Goal: Navigation & Orientation: Find specific page/section

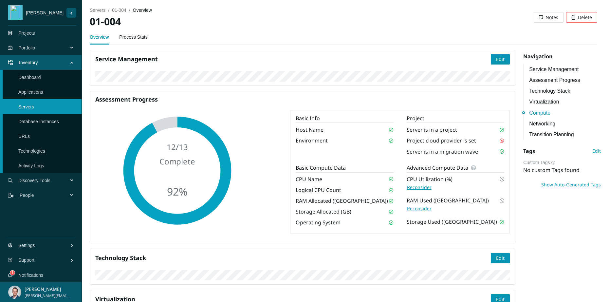
scroll to position [418, 0]
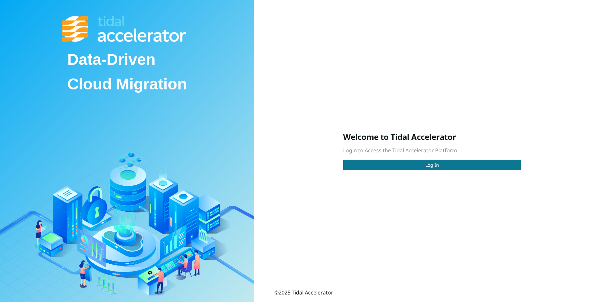
click at [435, 164] on span "Log In" at bounding box center [432, 164] width 14 height 7
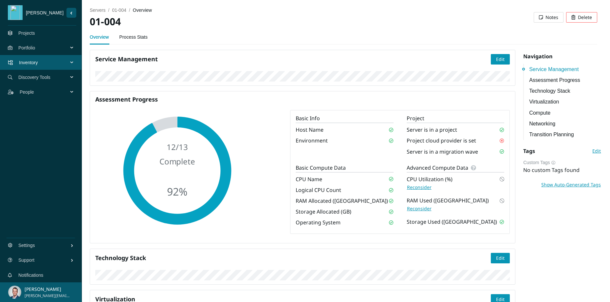
click at [50, 48] on span "Portfolio" at bounding box center [44, 48] width 52 height 20
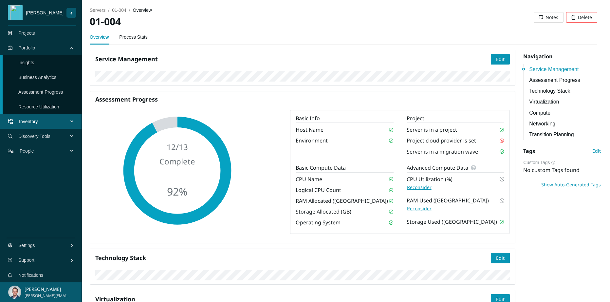
click at [34, 60] on link "Insights" at bounding box center [26, 62] width 16 height 5
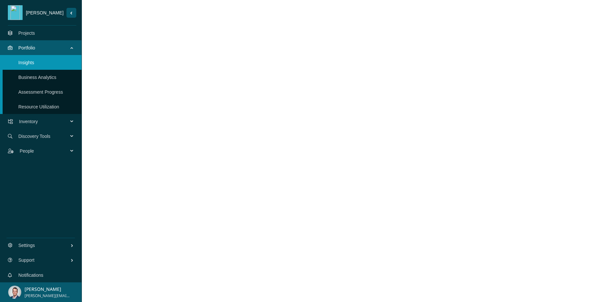
click at [41, 76] on link "Business Analytics" at bounding box center [37, 77] width 38 height 5
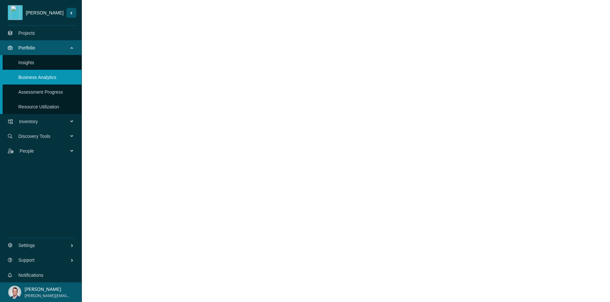
click at [37, 92] on link "Assessment Progress" at bounding box center [40, 91] width 45 height 5
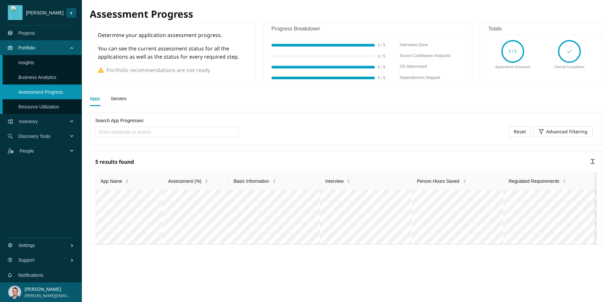
click at [36, 105] on link "Resource Utilization" at bounding box center [38, 106] width 41 height 5
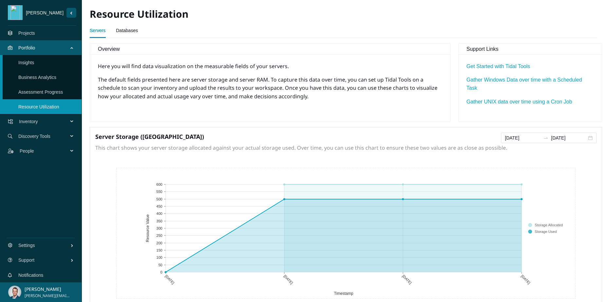
click at [39, 128] on span "Discovery Tools" at bounding box center [44, 136] width 52 height 20
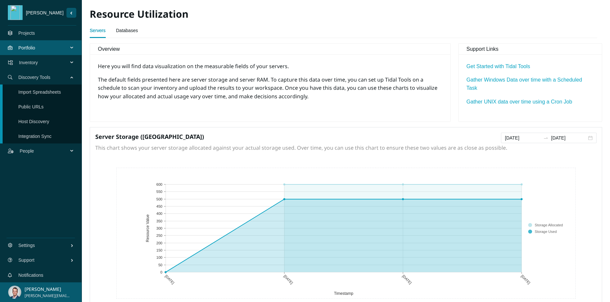
click at [52, 64] on span "Inventory" at bounding box center [45, 63] width 52 height 20
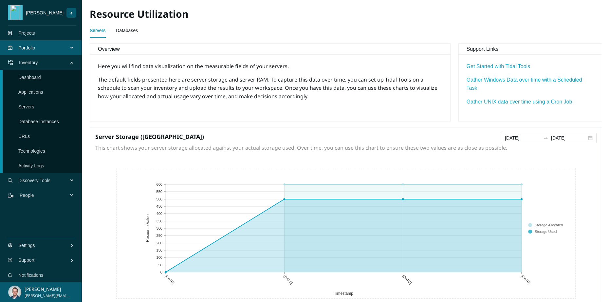
click at [27, 93] on link "Applications" at bounding box center [30, 91] width 25 height 5
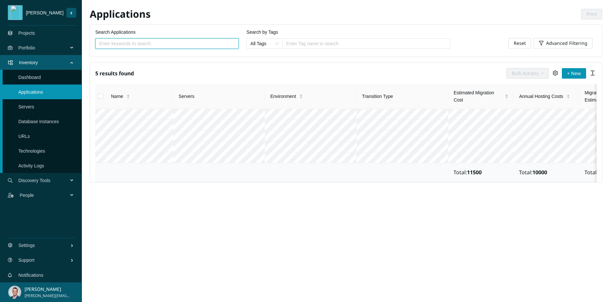
click at [29, 104] on link "Servers" at bounding box center [26, 106] width 16 height 5
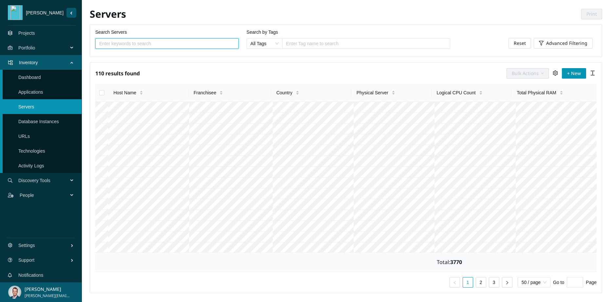
click at [34, 93] on link "Applications" at bounding box center [30, 91] width 25 height 5
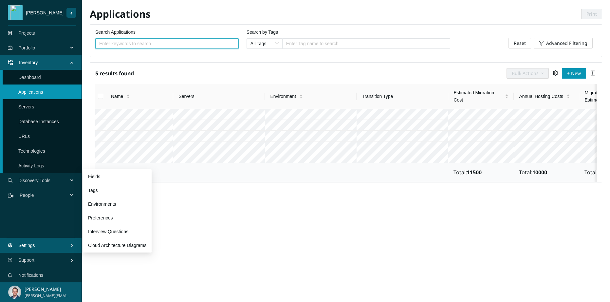
click at [56, 244] on span "Settings" at bounding box center [44, 245] width 52 height 20
click at [107, 207] on link "Environments" at bounding box center [102, 203] width 28 height 5
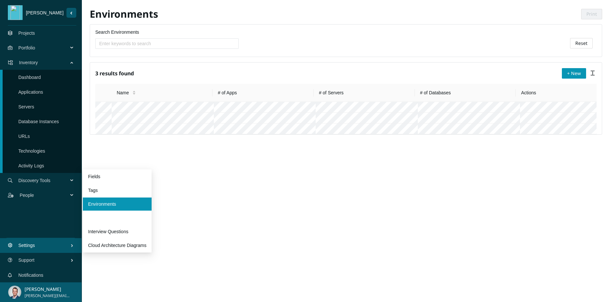
click at [101, 217] on link "Preferences" at bounding box center [100, 217] width 25 height 5
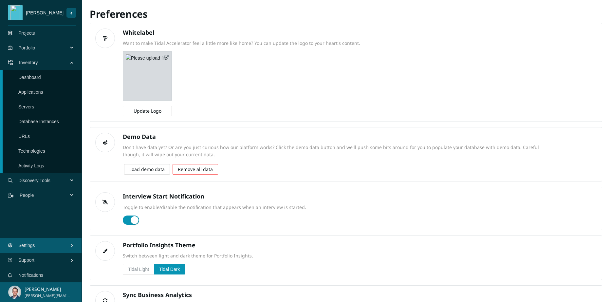
scroll to position [50, 0]
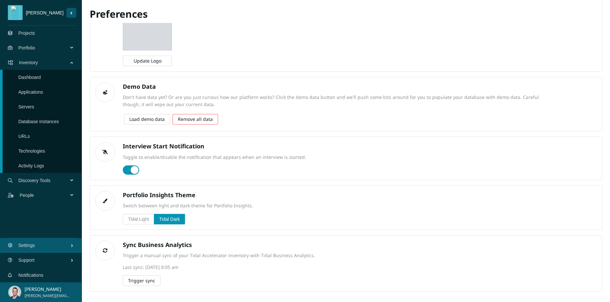
click at [139, 281] on span "Trigger sync" at bounding box center [141, 280] width 27 height 7
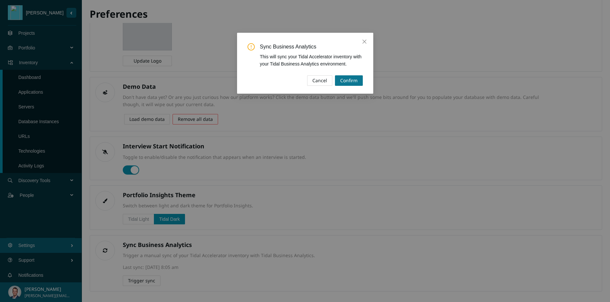
click at [349, 79] on span "Confirm" at bounding box center [348, 80] width 17 height 7
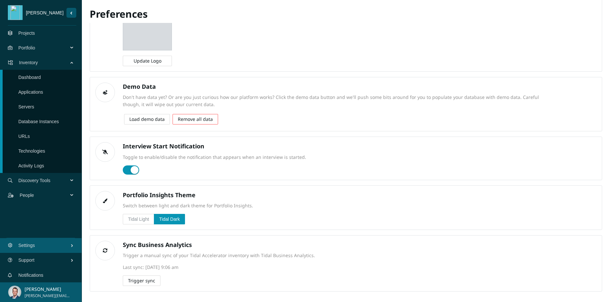
click at [35, 33] on link "Projects" at bounding box center [26, 32] width 17 height 5
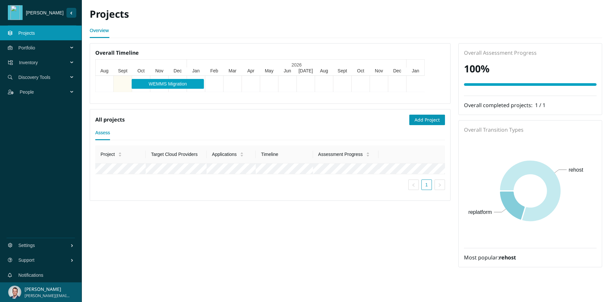
click at [49, 47] on span "Portfolio" at bounding box center [44, 48] width 52 height 20
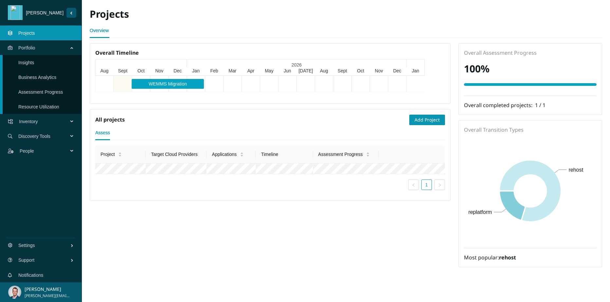
click at [35, 121] on span "Inventory" at bounding box center [45, 122] width 52 height 20
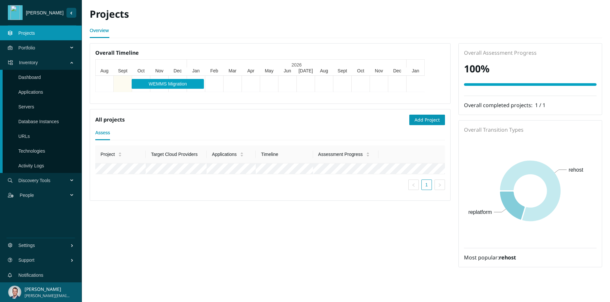
click at [35, 31] on link "Projects" at bounding box center [26, 32] width 17 height 5
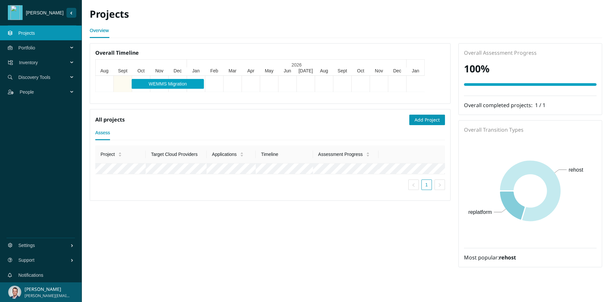
click at [48, 43] on span "Portfolio" at bounding box center [44, 48] width 52 height 20
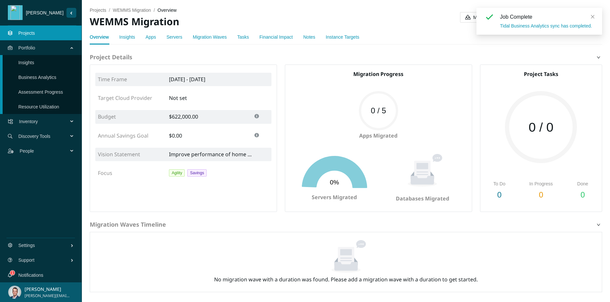
click at [592, 19] on span at bounding box center [592, 16] width 5 height 5
click at [500, 19] on span "Modernization Presentation" at bounding box center [503, 17] width 61 height 7
click at [34, 62] on link "Insights" at bounding box center [26, 62] width 16 height 5
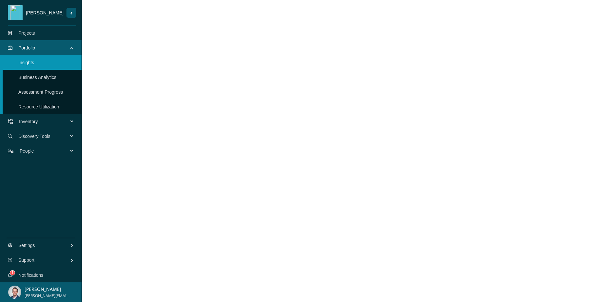
click at [44, 78] on link "Business Analytics" at bounding box center [37, 77] width 38 height 5
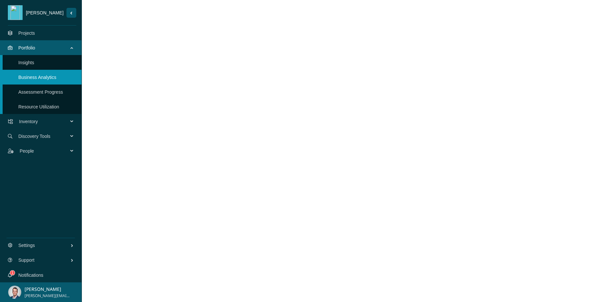
click at [41, 90] on link "Assessment Progress" at bounding box center [40, 91] width 45 height 5
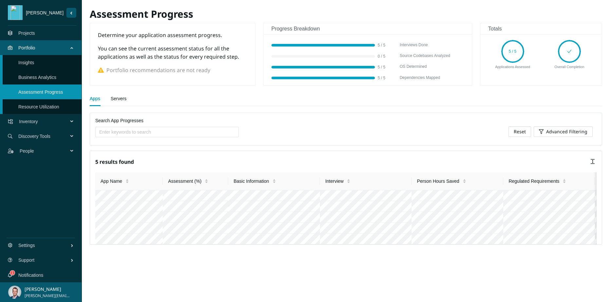
click at [40, 104] on link "Resource Utilization" at bounding box center [38, 106] width 41 height 5
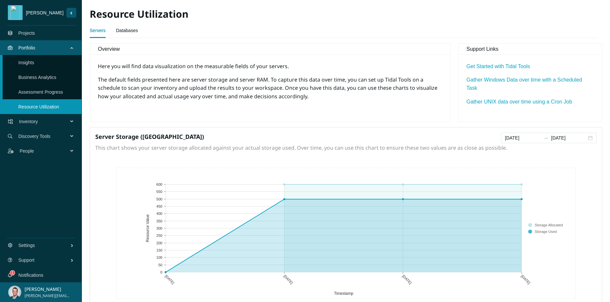
click at [31, 119] on span "Inventory" at bounding box center [45, 122] width 52 height 20
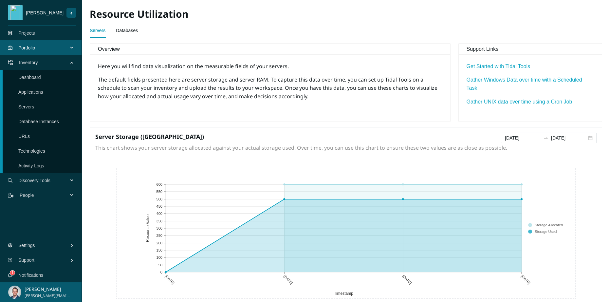
click at [33, 105] on link "Servers" at bounding box center [26, 106] width 16 height 5
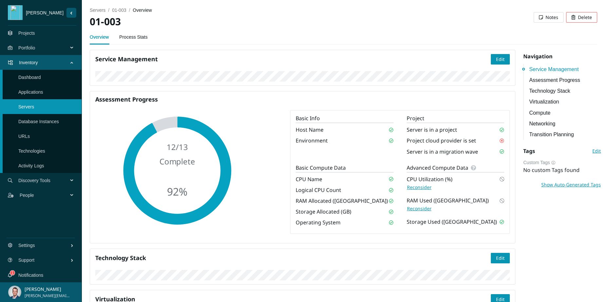
click at [29, 119] on link "Database Instances" at bounding box center [38, 121] width 41 height 5
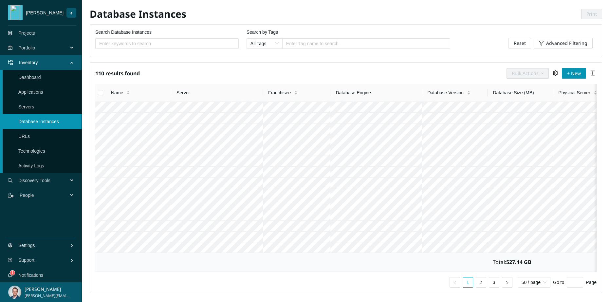
click at [28, 137] on link "URLs" at bounding box center [23, 136] width 11 height 5
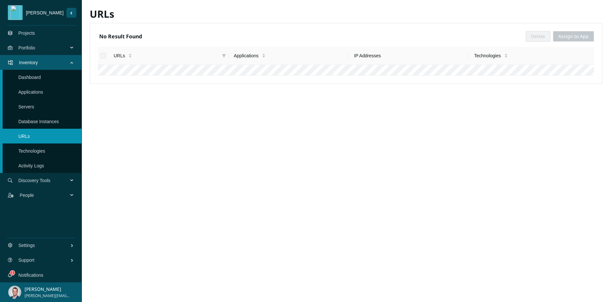
click at [30, 151] on link "Technologies" at bounding box center [31, 150] width 27 height 5
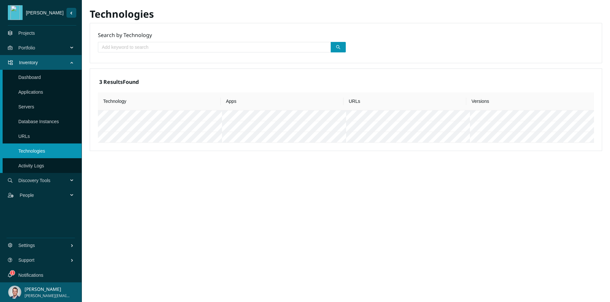
click at [35, 165] on link "Activity Logs" at bounding box center [31, 165] width 26 height 5
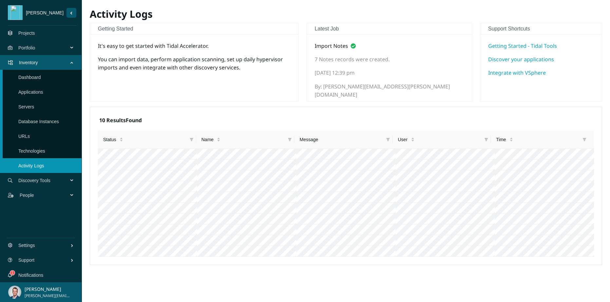
click at [36, 150] on link "Technologies" at bounding box center [31, 150] width 27 height 5
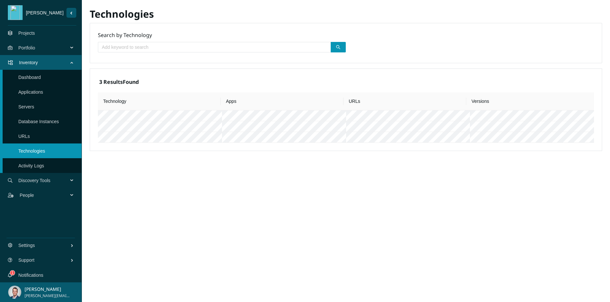
click at [30, 137] on link "URLs" at bounding box center [23, 136] width 11 height 5
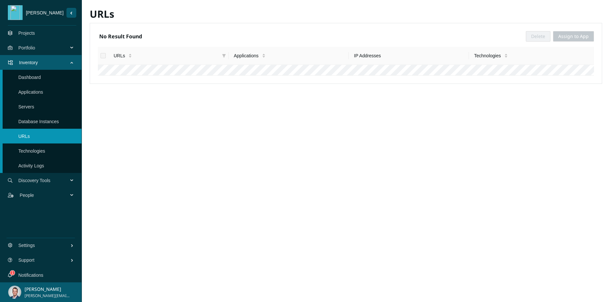
click at [44, 168] on link "Activity Logs" at bounding box center [31, 165] width 26 height 5
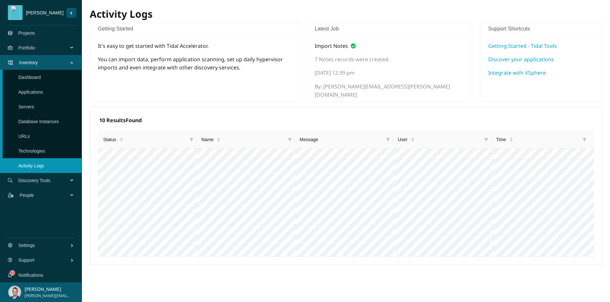
click at [29, 122] on link "Database Instances" at bounding box center [38, 121] width 41 height 5
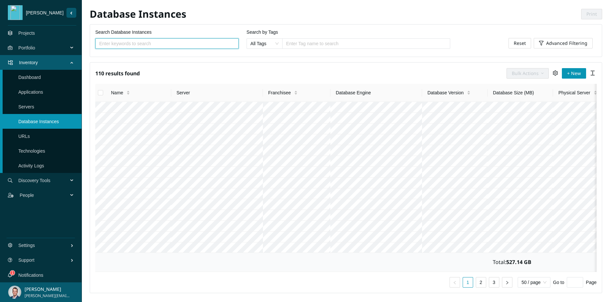
click at [27, 105] on link "Servers" at bounding box center [26, 106] width 16 height 5
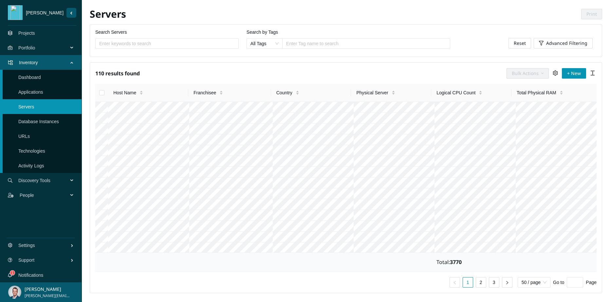
click at [32, 92] on link "Applications" at bounding box center [30, 91] width 25 height 5
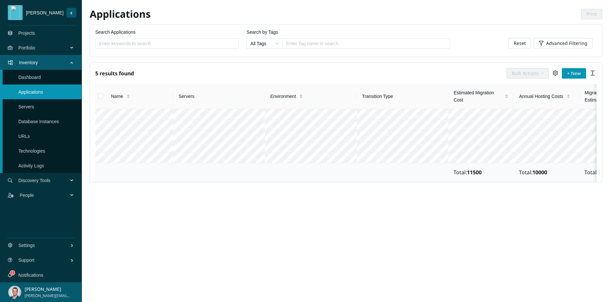
click at [39, 77] on link "Dashboard" at bounding box center [29, 77] width 23 height 5
